Goal: Information Seeking & Learning: Learn about a topic

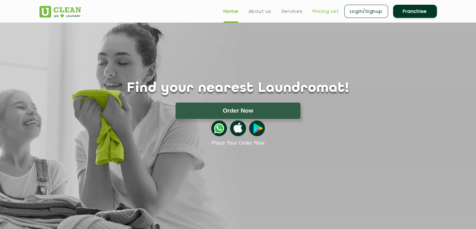
click at [330, 10] on link "Pricing List" at bounding box center [326, 12] width 27 height 8
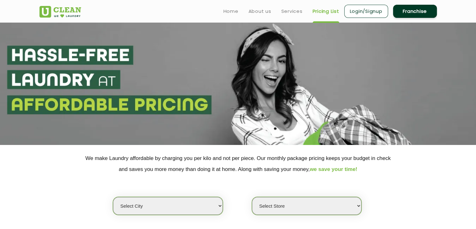
click at [169, 209] on select "Select city [GEOGRAPHIC_DATA] [GEOGRAPHIC_DATA] [GEOGRAPHIC_DATA] [GEOGRAPHIC_D…" at bounding box center [168, 206] width 110 height 18
select select "6"
click at [113, 197] on select "Select city [GEOGRAPHIC_DATA] [GEOGRAPHIC_DATA] [GEOGRAPHIC_DATA] [GEOGRAPHIC_D…" at bounding box center [168, 206] width 110 height 18
click at [249, 184] on div "Select city [GEOGRAPHIC_DATA] [GEOGRAPHIC_DATA] [GEOGRAPHIC_DATA] [GEOGRAPHIC_D…" at bounding box center [238, 194] width 407 height 40
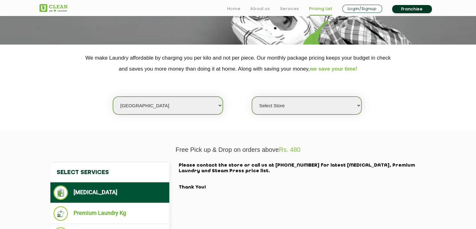
scroll to position [113, 0]
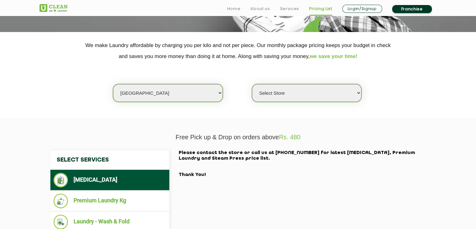
click at [323, 96] on select "Select Store [GEOGRAPHIC_DATA] [GEOGRAPHIC_DATA] UClean KR [GEOGRAPHIC_DATA] [G…" at bounding box center [307, 93] width 110 height 18
click at [252, 84] on select "Select Store [GEOGRAPHIC_DATA] [GEOGRAPHIC_DATA] UClean KR [GEOGRAPHIC_DATA] [G…" at bounding box center [307, 93] width 110 height 18
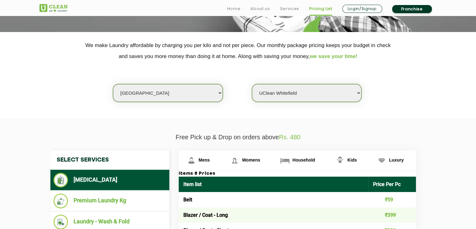
select select "439"
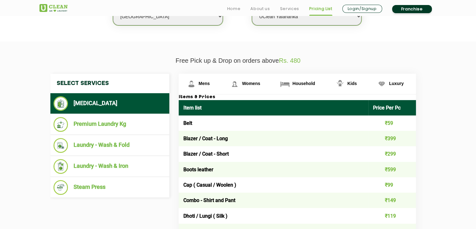
scroll to position [213, 0]
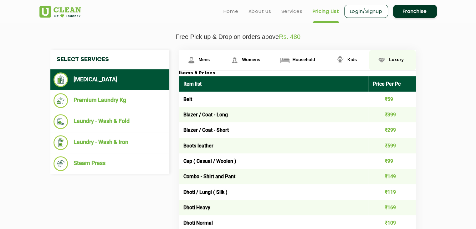
click at [395, 57] on span "Luxury" at bounding box center [396, 59] width 15 height 5
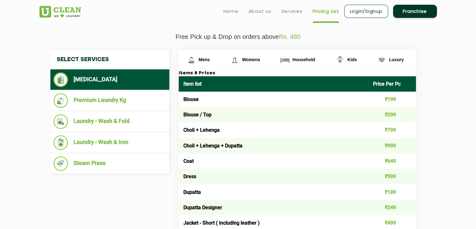
click at [309, 119] on td "Blouse / Top" at bounding box center [274, 114] width 190 height 15
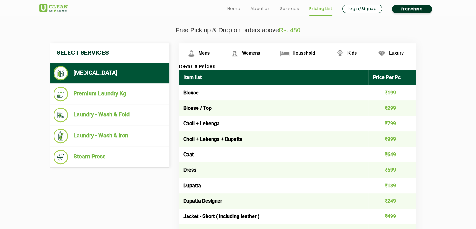
scroll to position [225, 0]
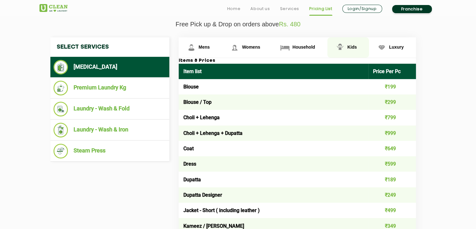
click at [349, 47] on span "Kids" at bounding box center [352, 46] width 9 height 5
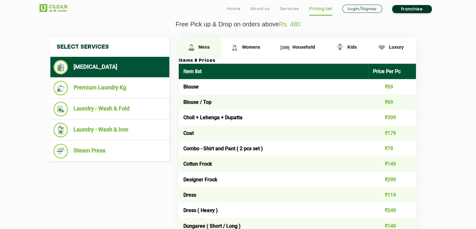
click at [204, 48] on span "Mens" at bounding box center [204, 46] width 11 height 5
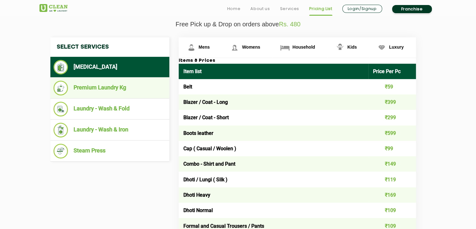
click at [100, 92] on li "Premium Laundry Kg" at bounding box center [110, 87] width 113 height 15
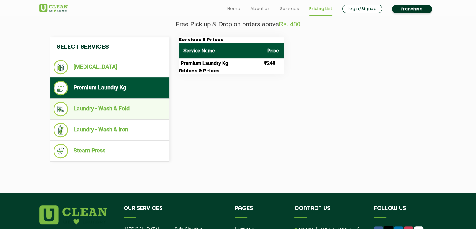
click at [88, 107] on li "Laundry - Wash & Fold" at bounding box center [110, 108] width 113 height 15
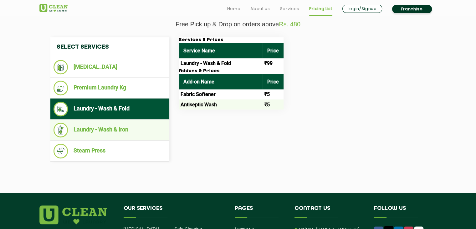
click at [105, 130] on li "Laundry - Wash & Iron" at bounding box center [110, 129] width 113 height 15
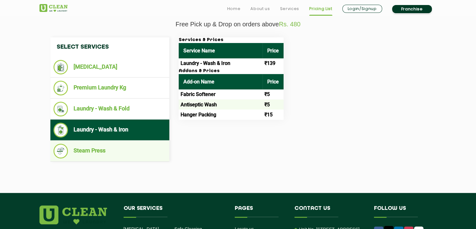
click at [92, 142] on ul "Steam Press" at bounding box center [109, 150] width 119 height 21
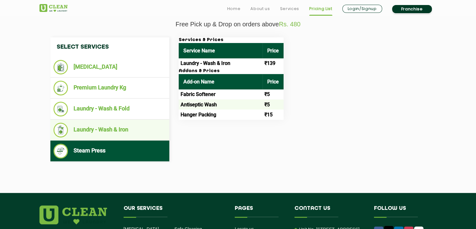
click at [104, 131] on li "Laundry - Wash & Iron" at bounding box center [110, 129] width 113 height 15
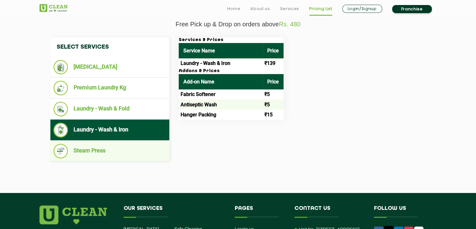
click at [99, 148] on li "Steam Press" at bounding box center [110, 150] width 113 height 15
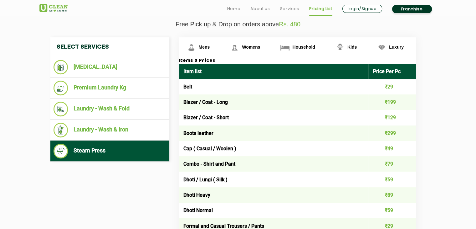
click at [258, 87] on td "Belt" at bounding box center [274, 86] width 190 height 15
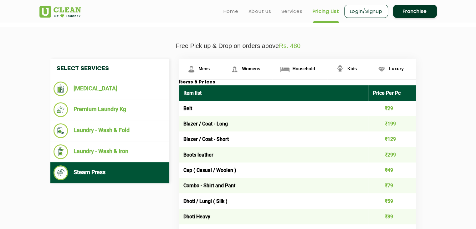
scroll to position [188, 0]
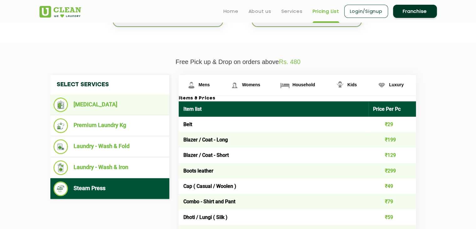
click at [100, 103] on li "[MEDICAL_DATA]" at bounding box center [110, 104] width 113 height 14
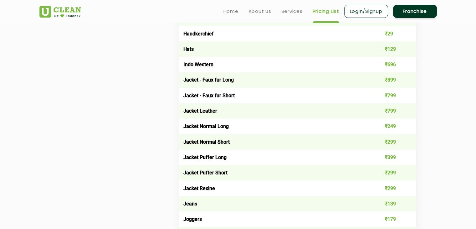
scroll to position [463, 0]
drag, startPoint x: 185, startPoint y: 80, endPoint x: 249, endPoint y: 98, distance: 66.9
click at [196, 85] on td "Jacket - Faux fur Long" at bounding box center [274, 79] width 190 height 15
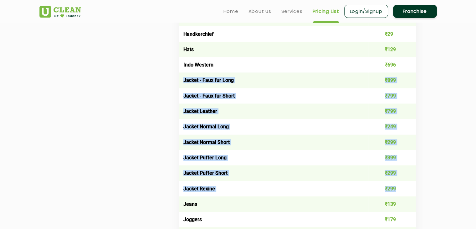
drag, startPoint x: 184, startPoint y: 81, endPoint x: 399, endPoint y: 187, distance: 239.3
copy tbody "Jacket - Faux fur Long ₹899 Jacket - Faux fur Short ₹799 Jacket Leather ₹799 Ja…"
